Goal: Find specific page/section: Find specific page/section

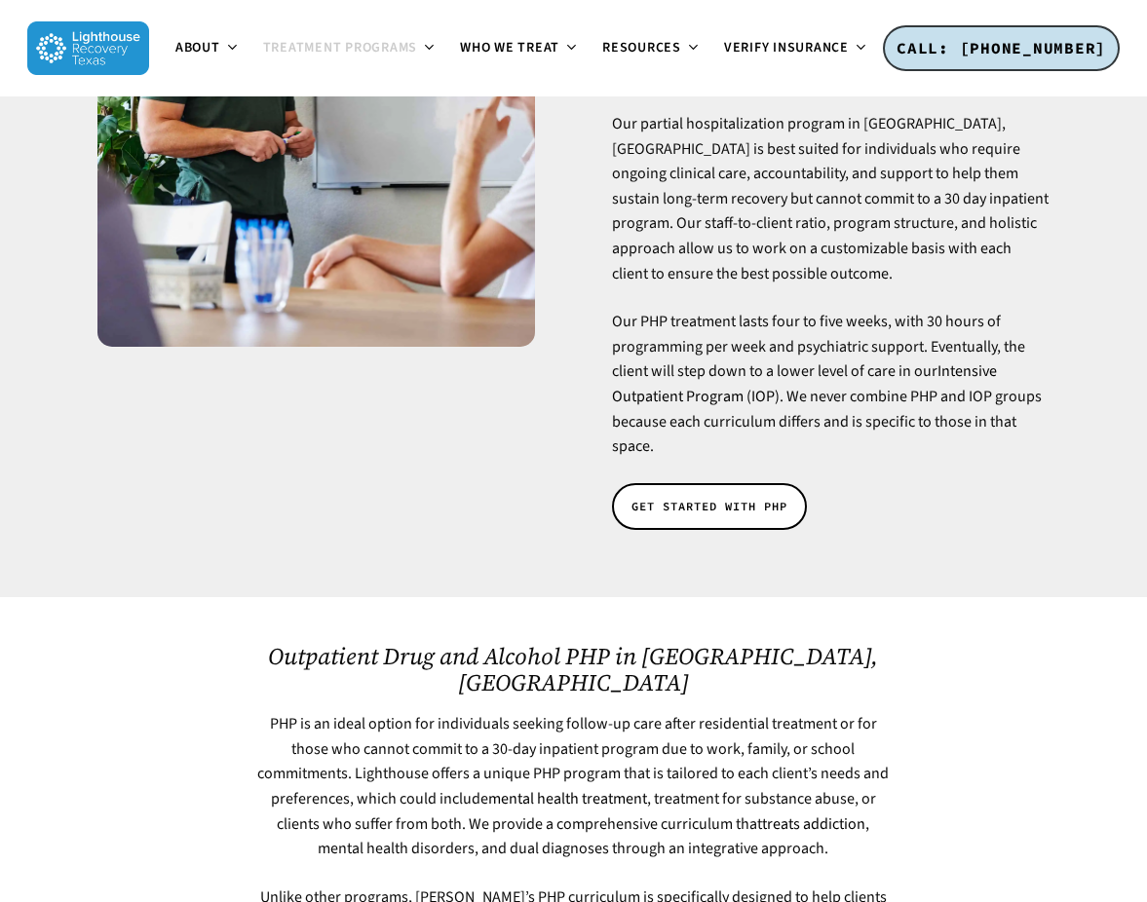
scroll to position [512, 0]
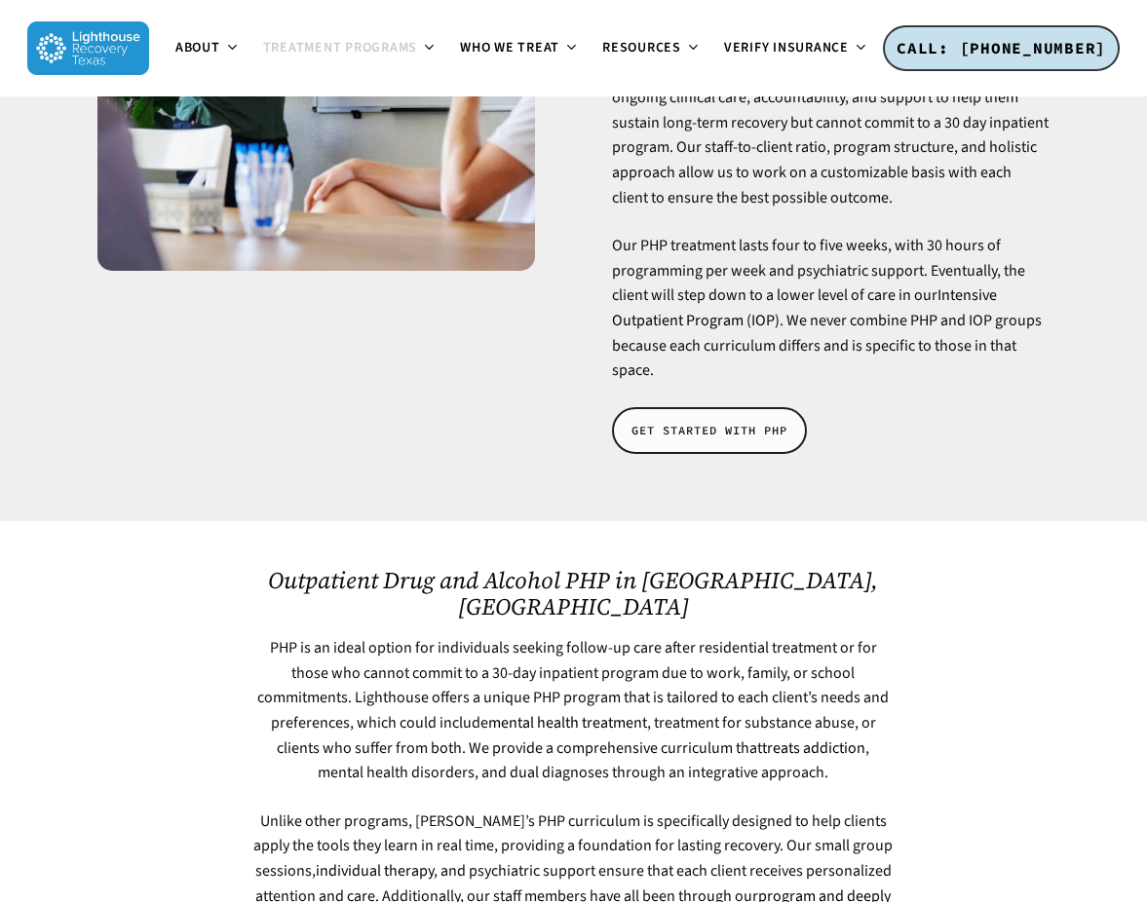
click at [763, 421] on span "GET STARTED WITH PHP" at bounding box center [709, 430] width 156 height 19
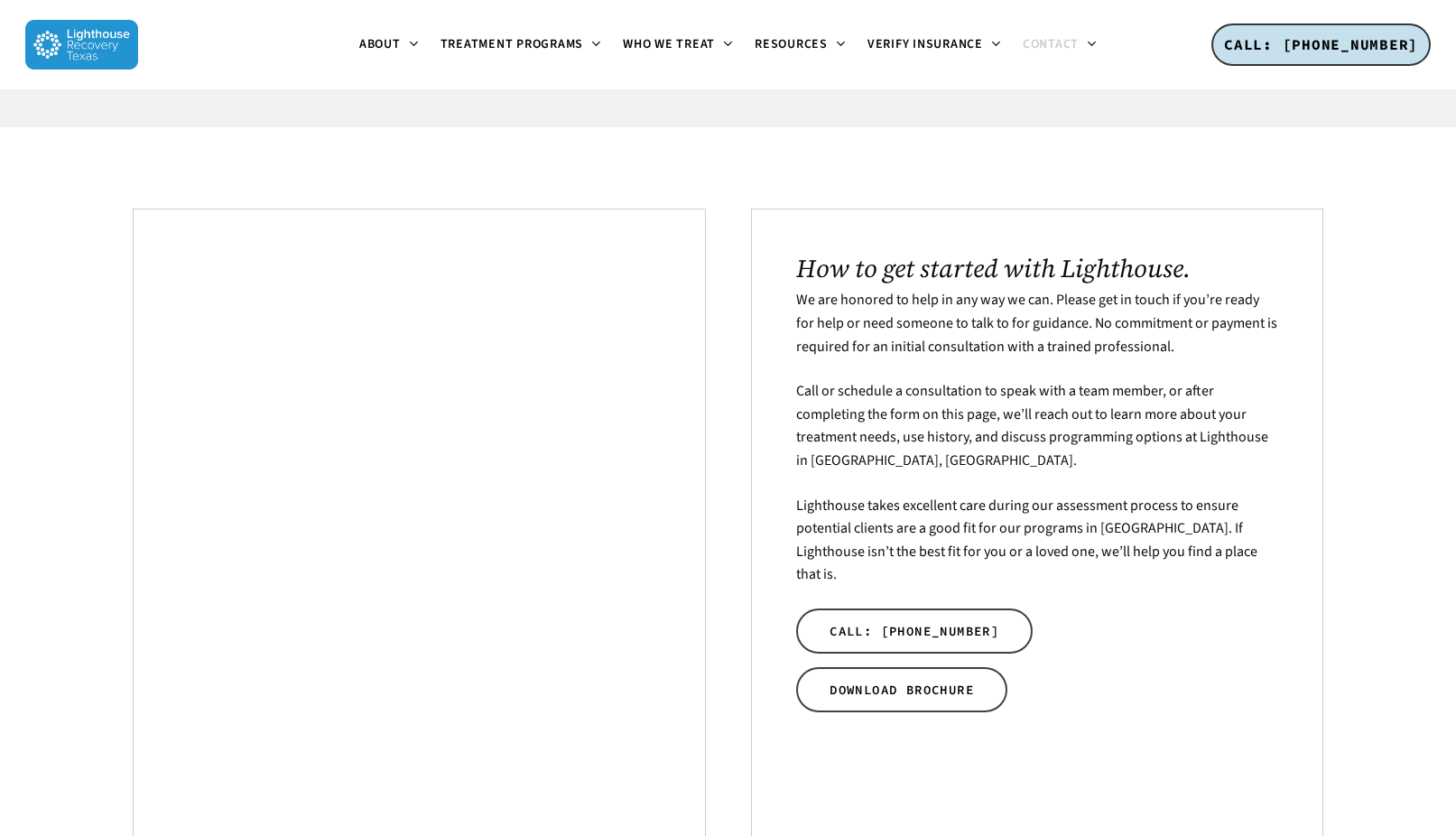
scroll to position [263, 0]
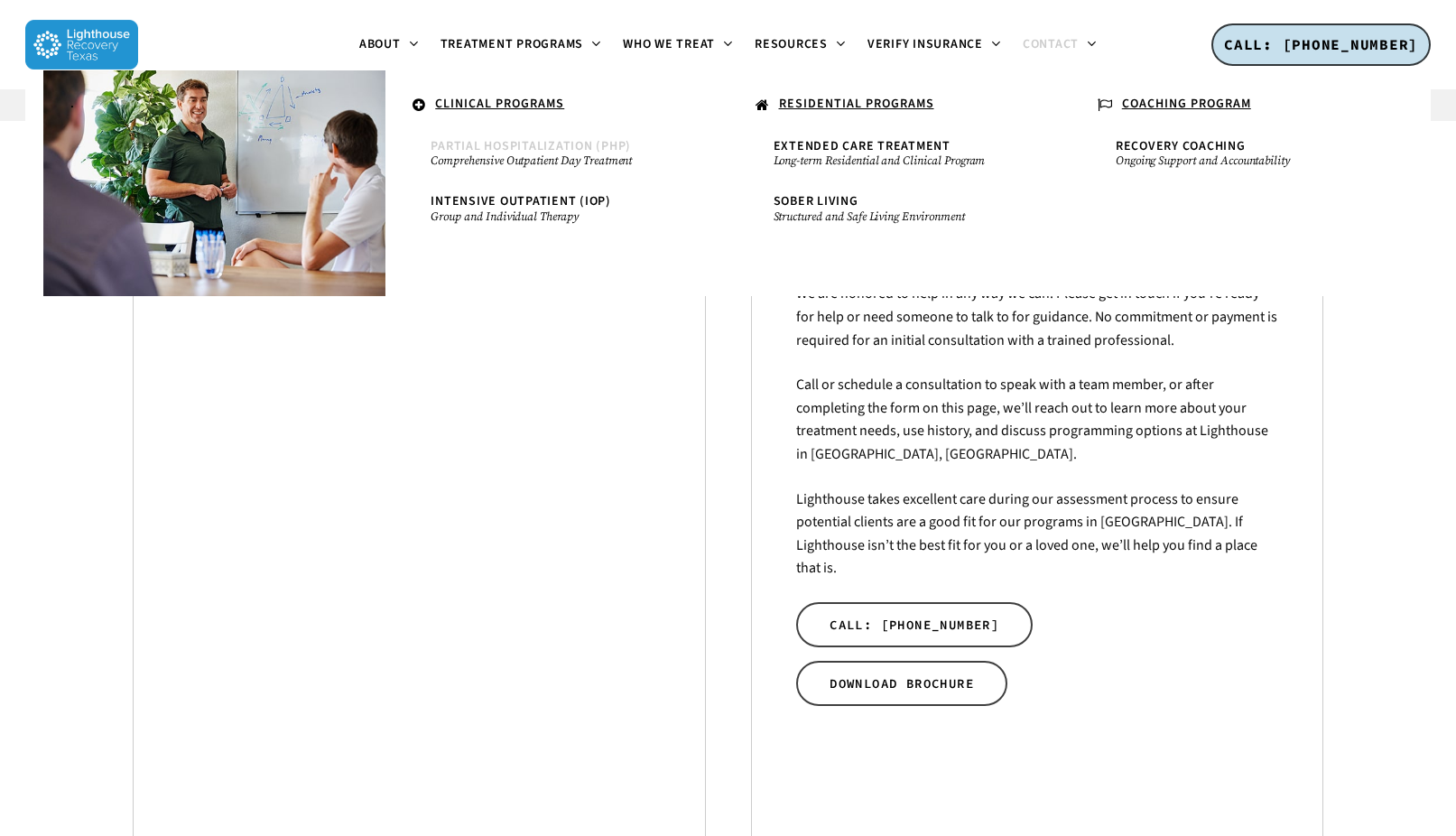
click at [598, 152] on span "Partial Hospitalization (PHP)" at bounding box center [531, 146] width 200 height 18
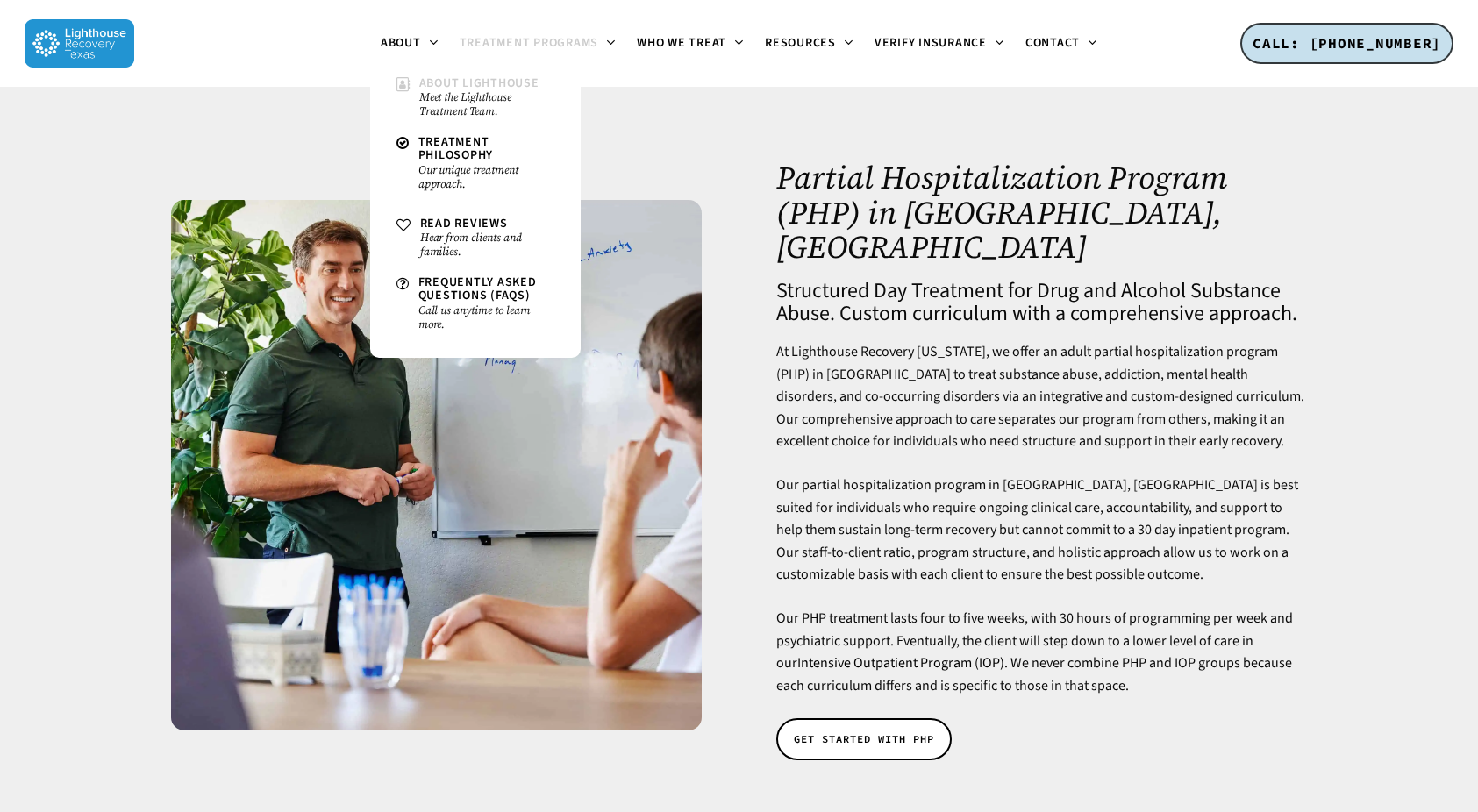
click at [421, 95] on small "Meet the Lighthouse Treatment Team." at bounding box center [487, 104] width 135 height 28
